Goal: Ask a question

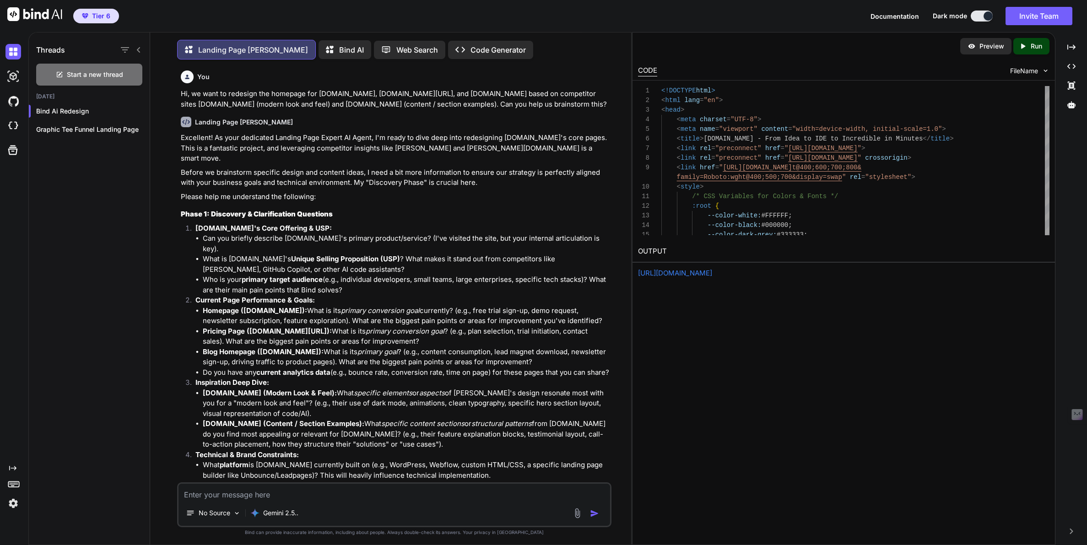
scroll to position [9407, 0]
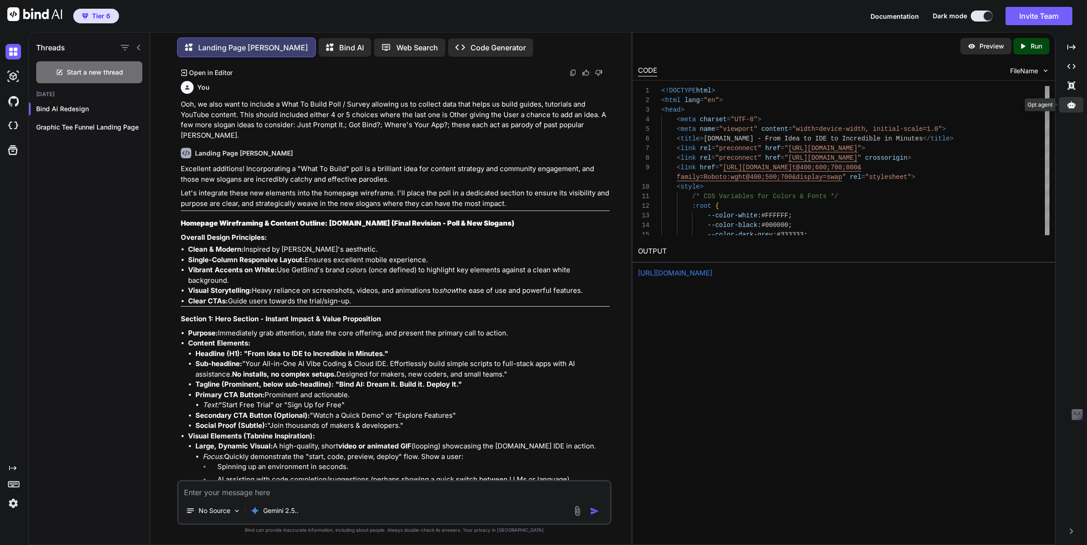
click at [1075, 102] on icon at bounding box center [1071, 105] width 8 height 8
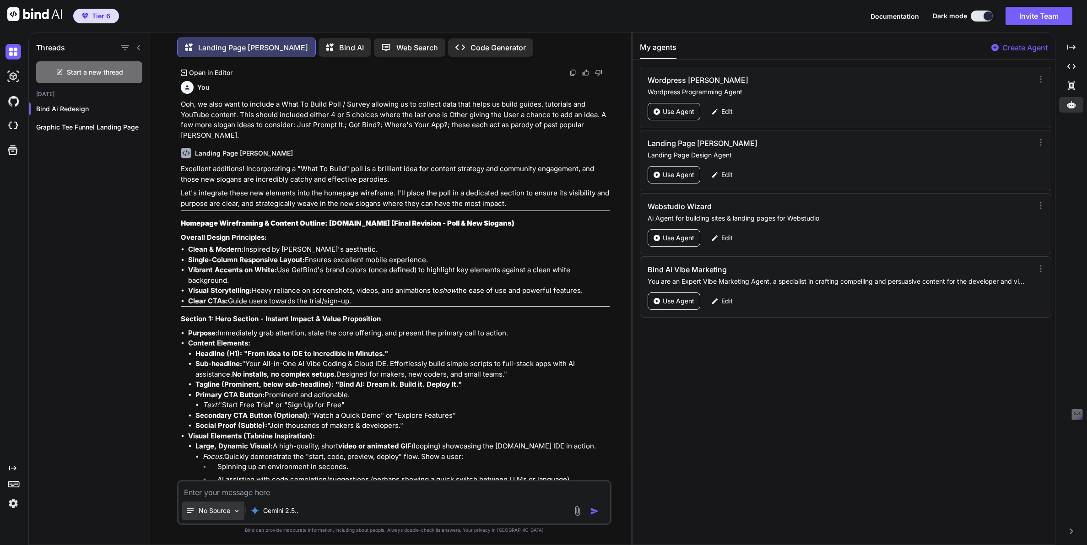
click at [212, 508] on p "No Source" at bounding box center [215, 510] width 32 height 9
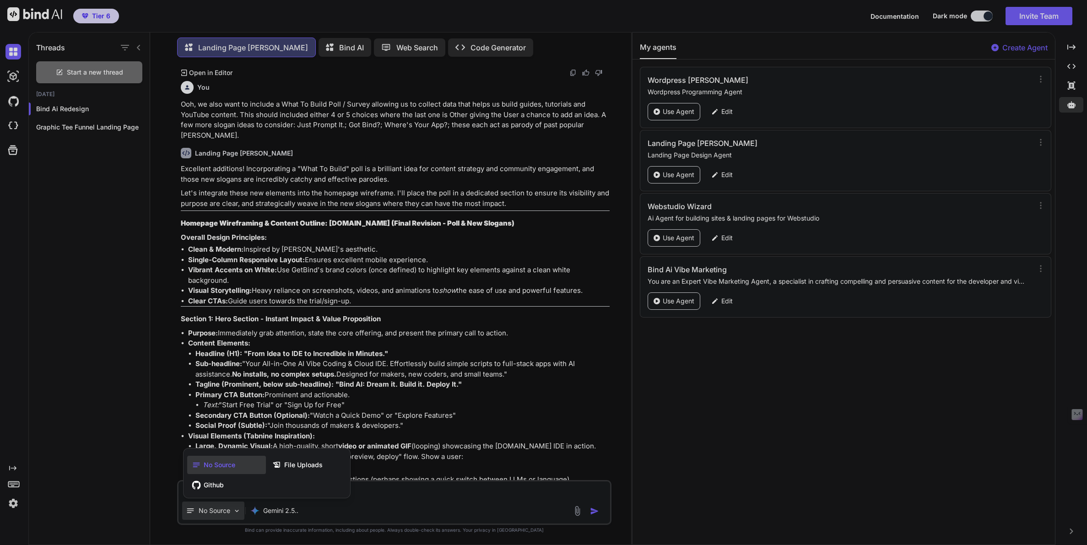
click at [213, 510] on div at bounding box center [543, 272] width 1087 height 545
type textarea "x"
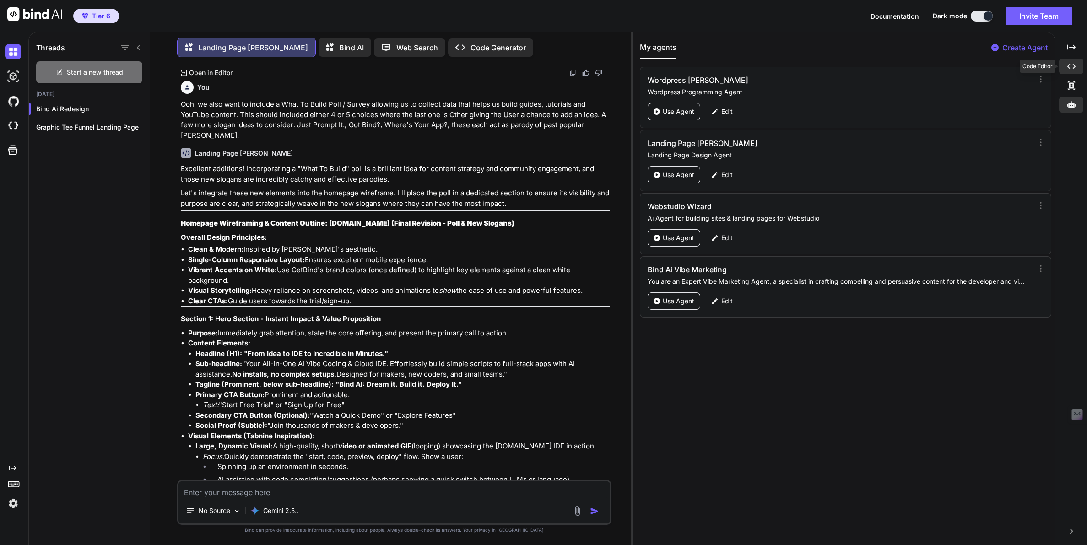
click at [1075, 65] on icon "Created with Pixso." at bounding box center [1071, 66] width 8 height 8
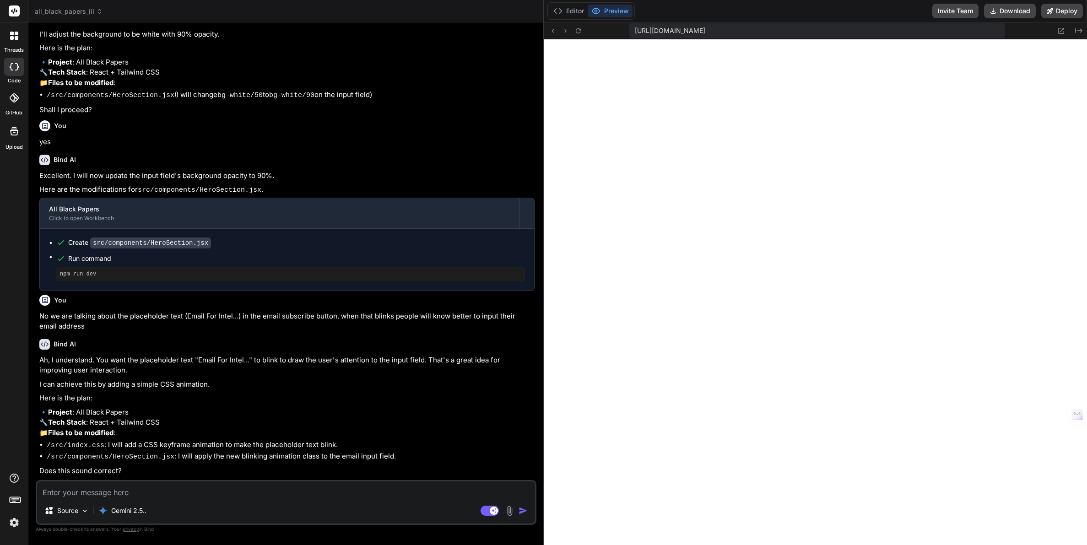
scroll to position [470, 0]
